Goal: Navigation & Orientation: Find specific page/section

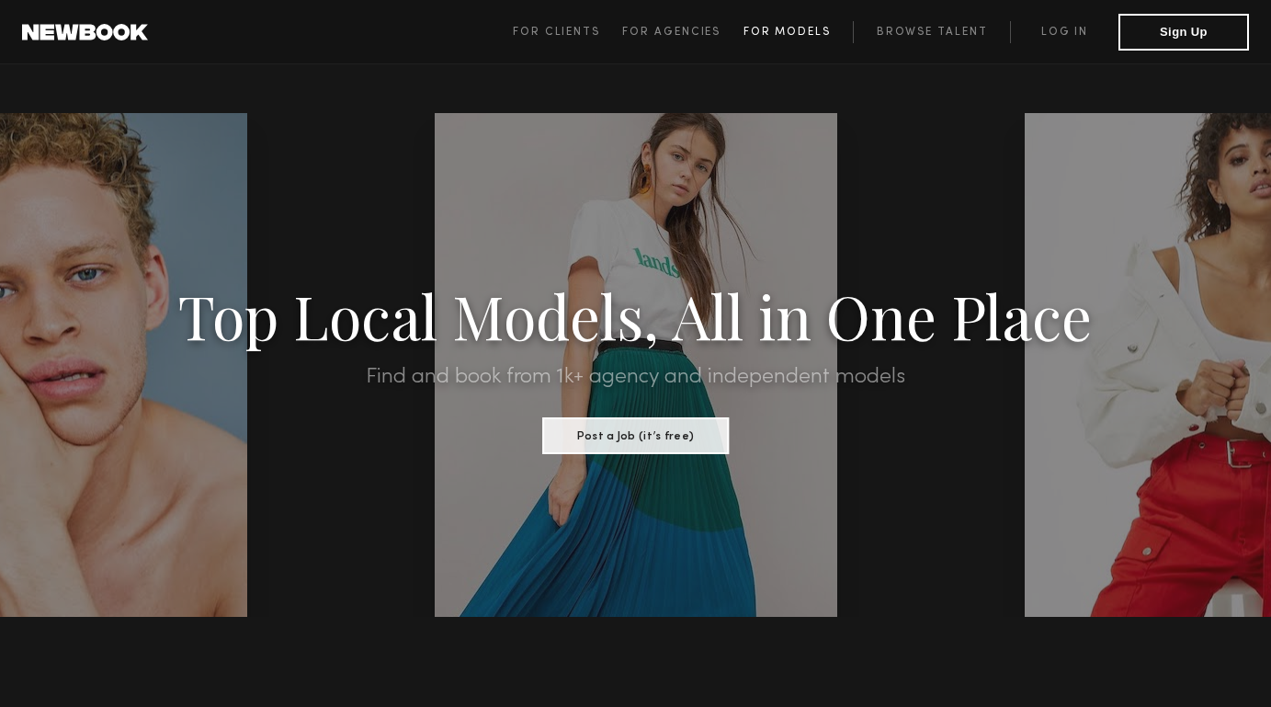
click at [788, 26] on link "For Models" at bounding box center [798, 32] width 110 height 22
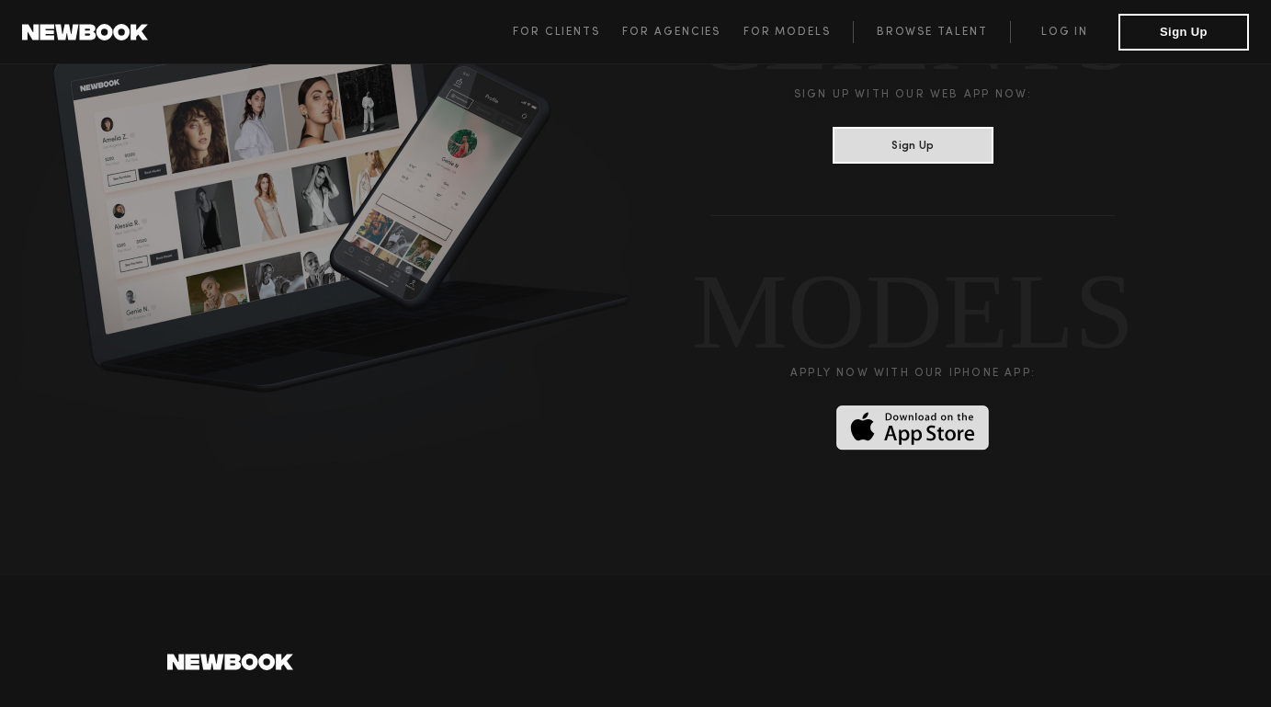
scroll to position [4458, 0]
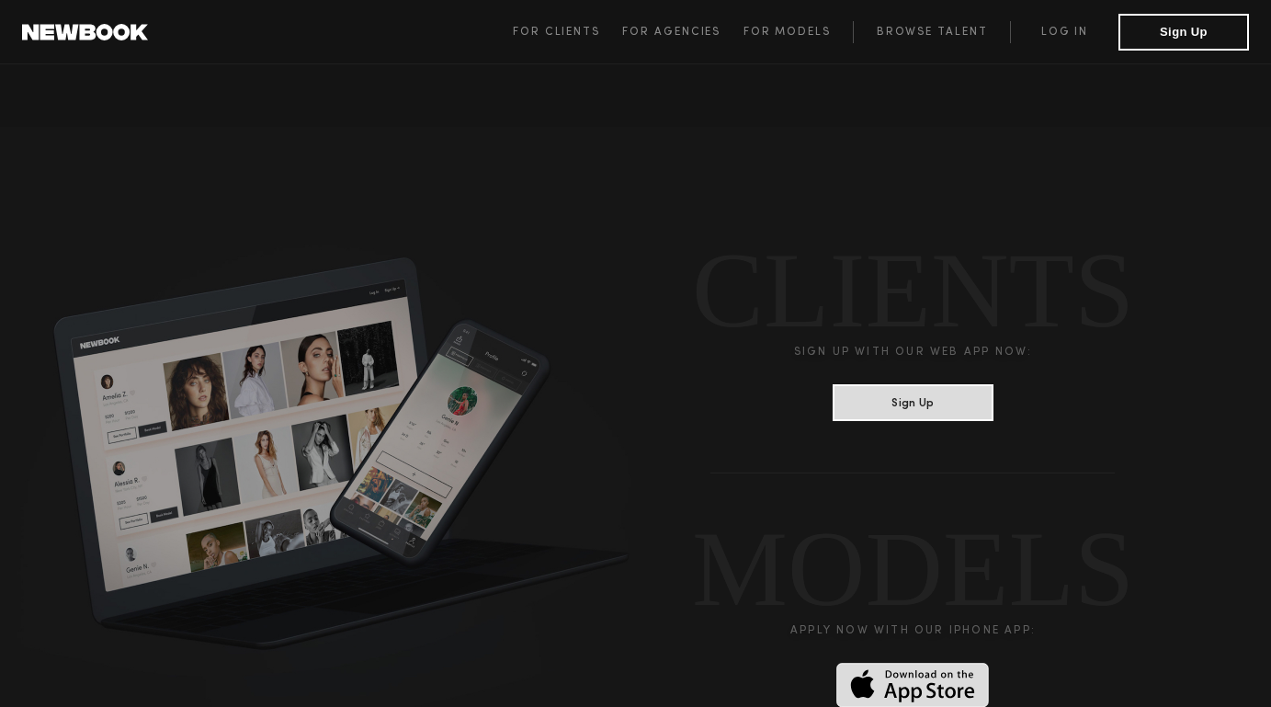
click at [955, 671] on img at bounding box center [912, 685] width 153 height 45
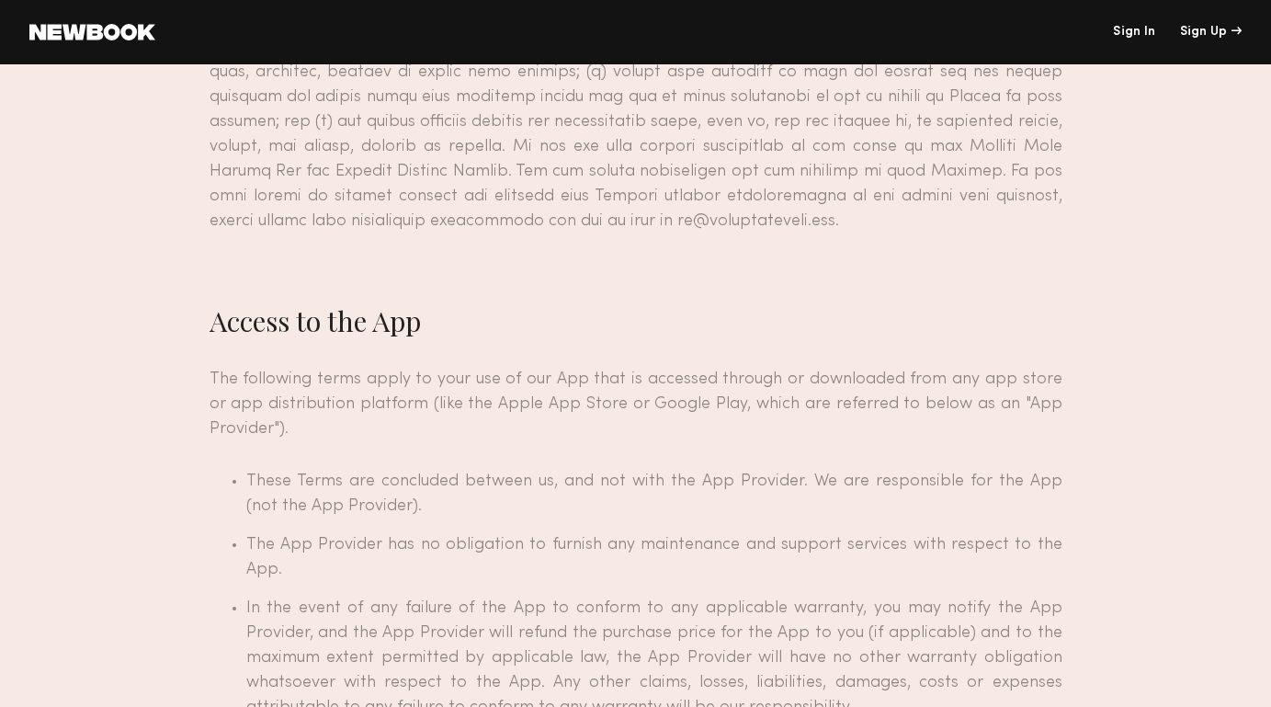
scroll to position [1598, 0]
click at [112, 28] on link at bounding box center [92, 32] width 126 height 17
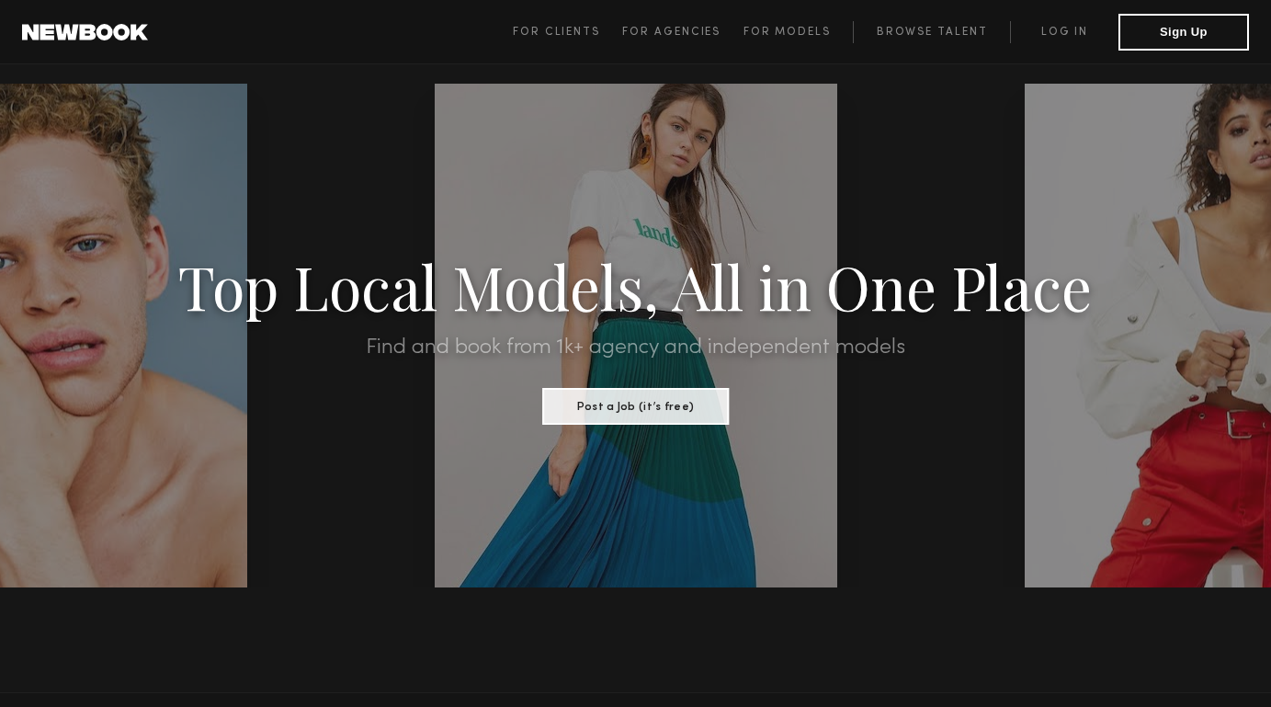
scroll to position [31, 0]
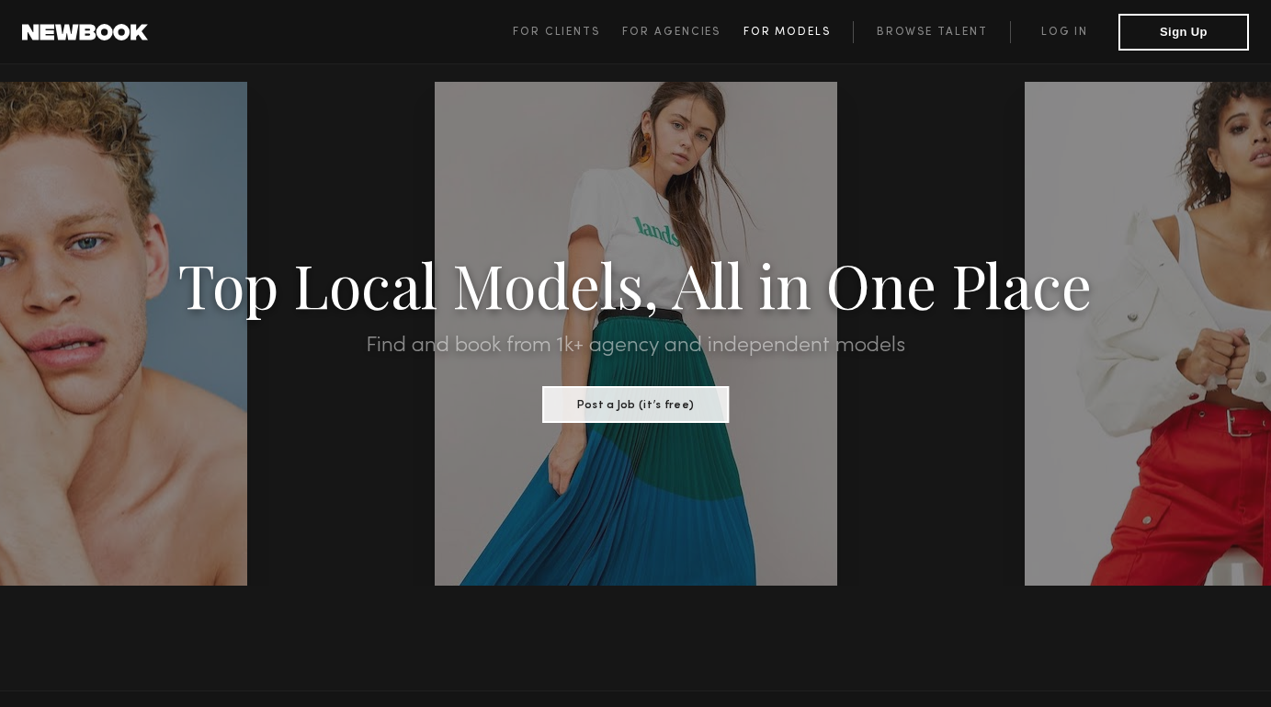
click at [782, 31] on span "For Models" at bounding box center [786, 32] width 87 height 11
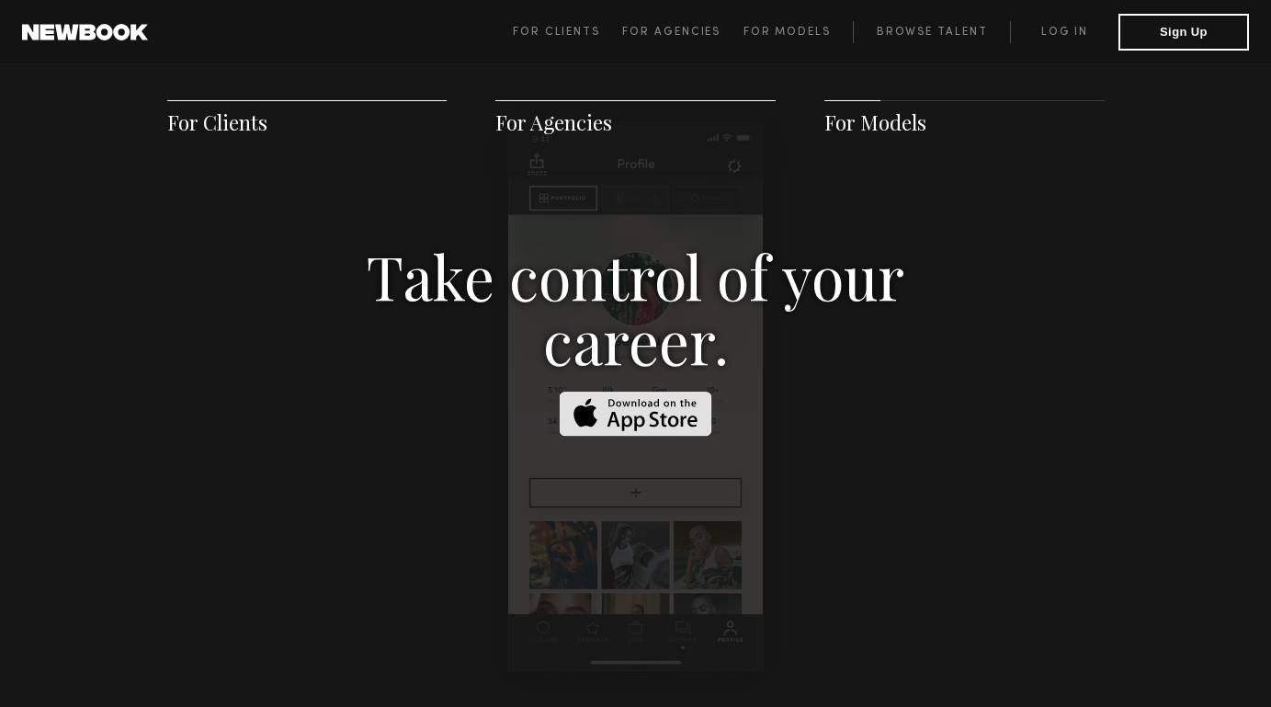
scroll to position [2853, 0]
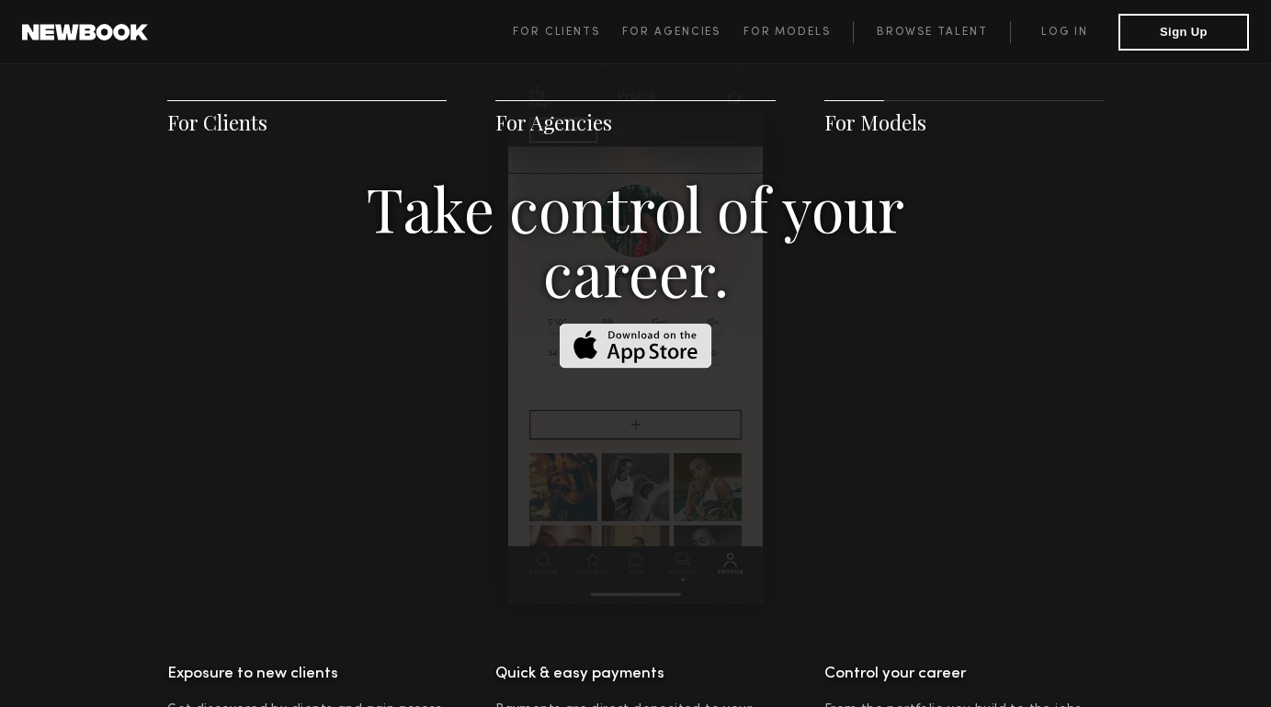
click at [708, 215] on h3 "Take control of your career." at bounding box center [636, 240] width 634 height 129
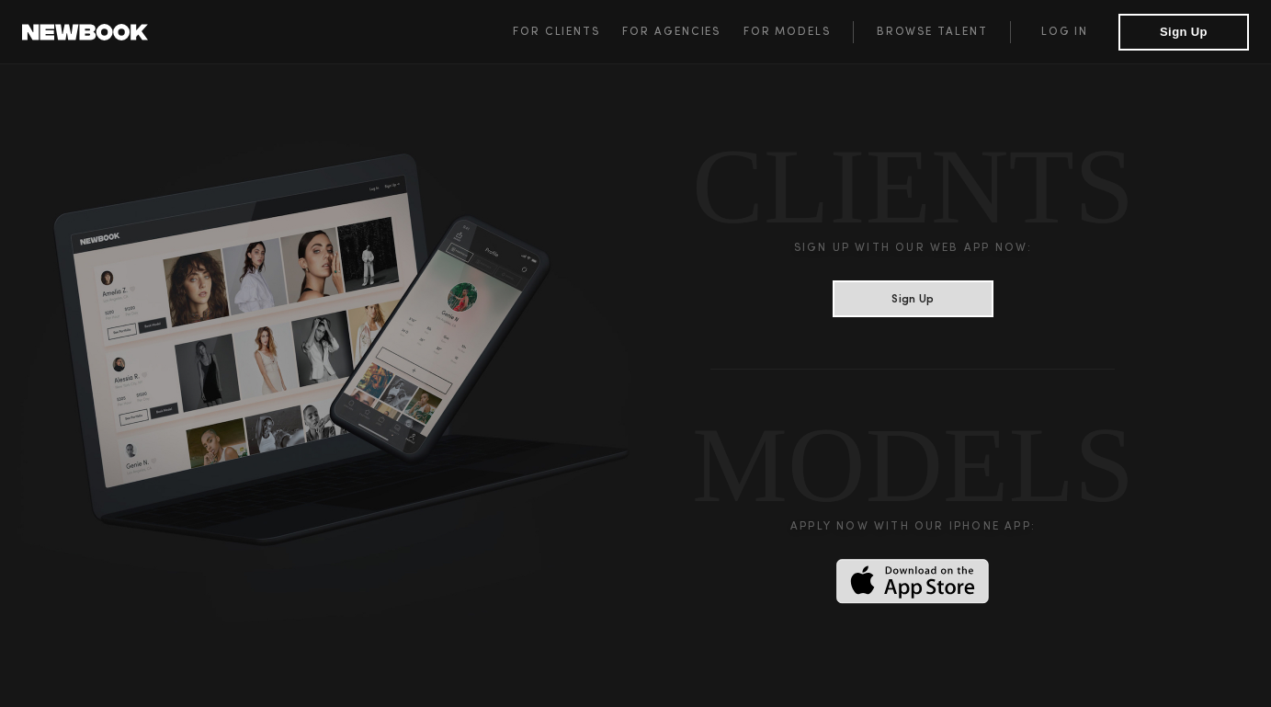
scroll to position [4564, 0]
